Goal: Task Accomplishment & Management: Use online tool/utility

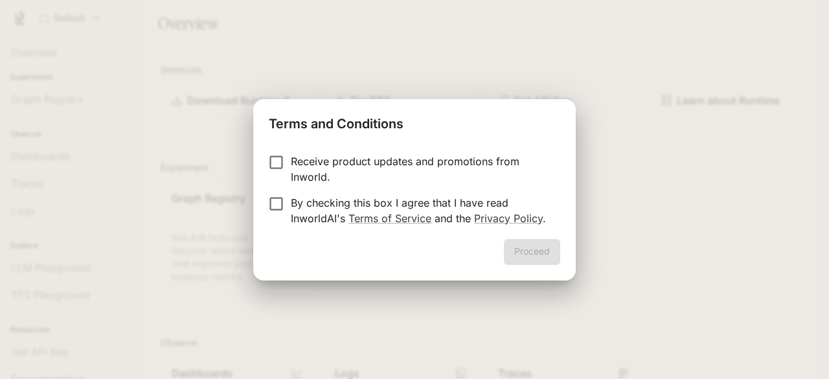
click at [409, 170] on p "Receive product updates and promotions from Inworld." at bounding box center [420, 168] width 259 height 31
click at [356, 202] on p "By checking this box I agree that I have read InworldAI's Terms of Service and …" at bounding box center [420, 210] width 259 height 31
click at [530, 249] on button "Proceed" at bounding box center [532, 252] width 56 height 26
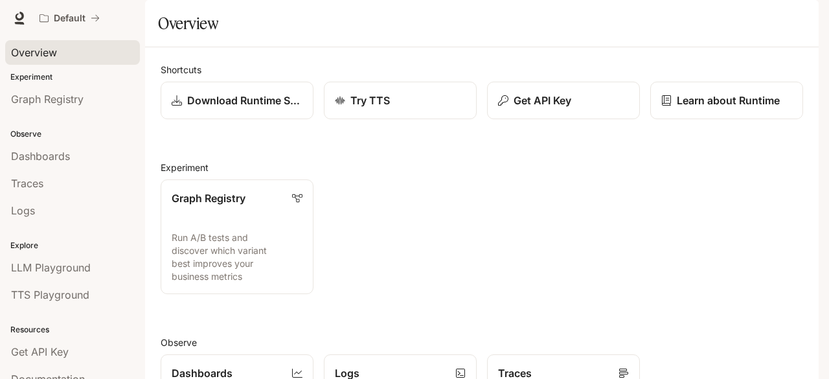
click at [70, 63] on link "Overview" at bounding box center [72, 52] width 135 height 25
click at [526, 120] on button "Get API Key" at bounding box center [563, 101] width 154 height 38
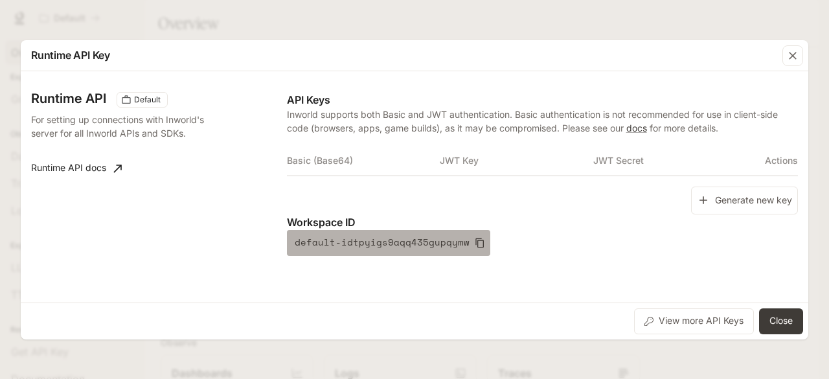
click at [472, 232] on button "default-idtpyigs9aqq435gupqymw" at bounding box center [388, 243] width 203 height 26
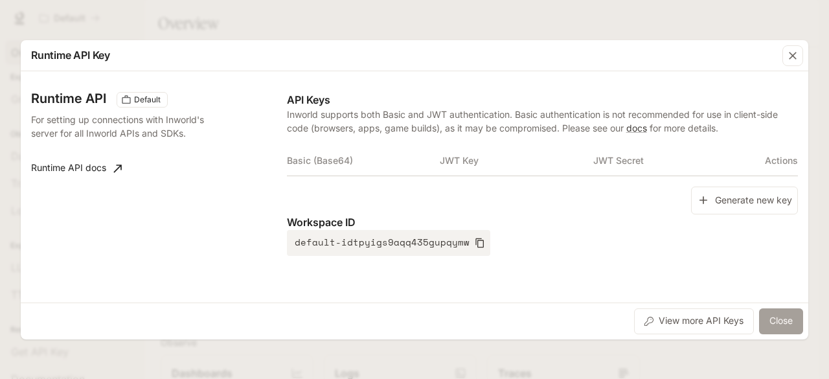
click at [770, 317] on button "Close" at bounding box center [781, 321] width 44 height 26
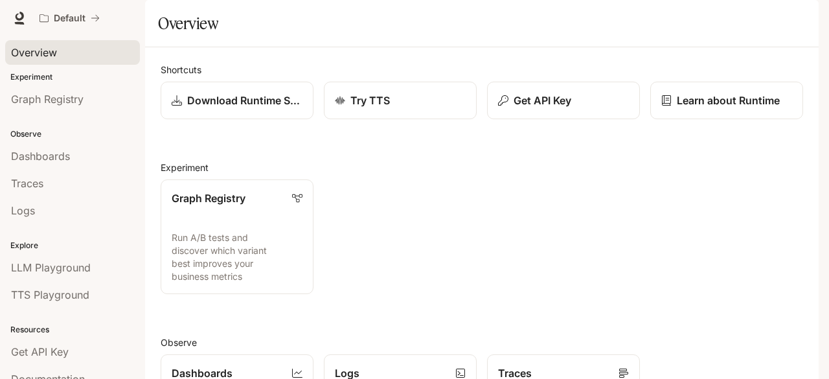
scroll to position [54, 0]
click at [46, 99] on span "Graph Registry" at bounding box center [47, 99] width 73 height 16
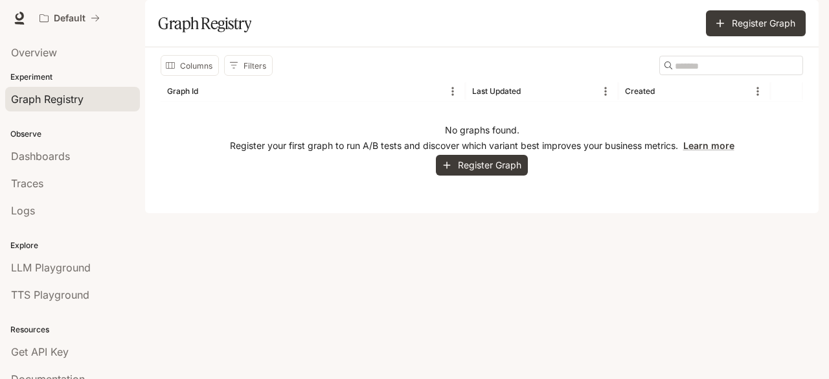
click at [43, 74] on p "Experiment" at bounding box center [72, 77] width 145 height 12
click at [27, 83] on div "Experiment Graph Registry" at bounding box center [72, 92] width 145 height 47
click at [460, 176] on button "Register Graph" at bounding box center [482, 165] width 92 height 21
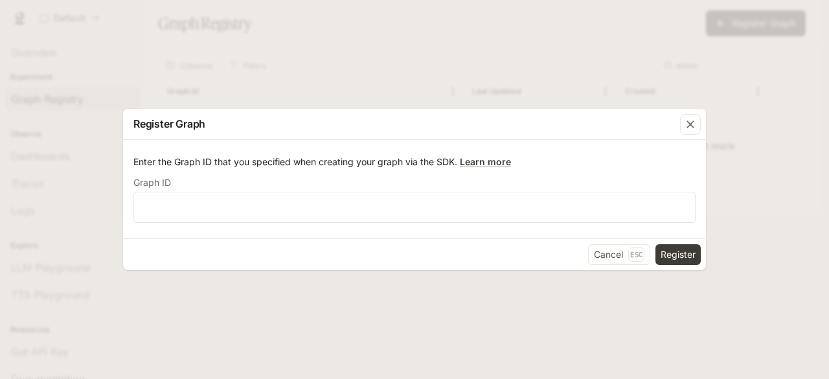
click at [308, 100] on div "Register Graph Enter the Graph ID that you specified when creating your graph v…" at bounding box center [414, 189] width 829 height 379
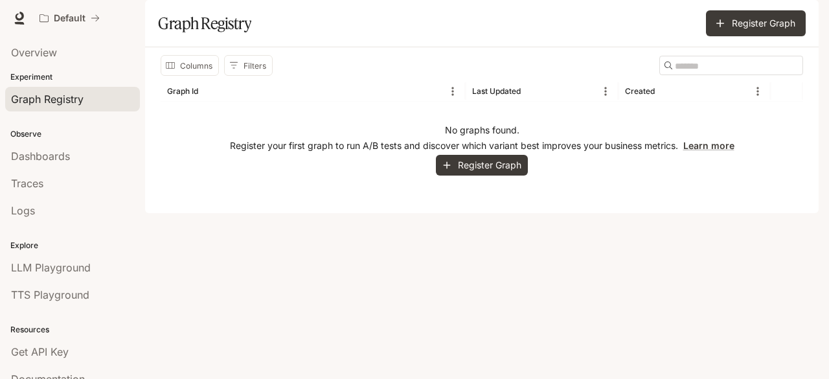
scroll to position [65, 0]
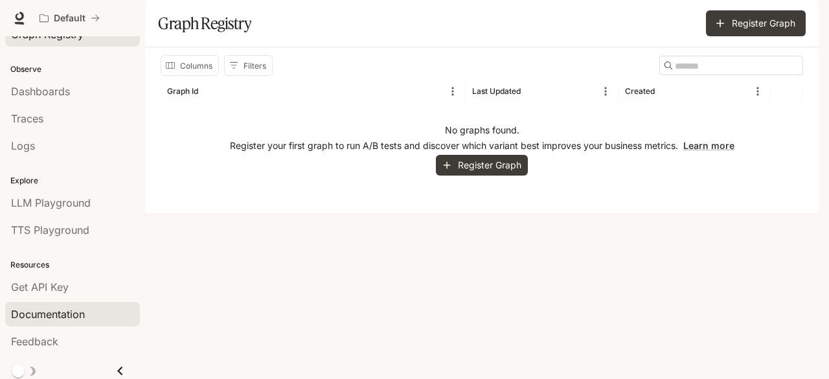
click at [62, 313] on span "Documentation" at bounding box center [48, 314] width 74 height 16
